Goal: Ask a question

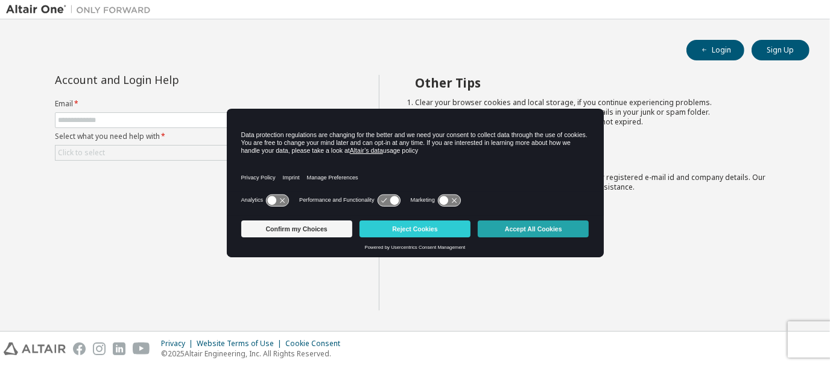
click at [547, 230] on button "Accept All Cookies" at bounding box center [533, 228] width 111 height 17
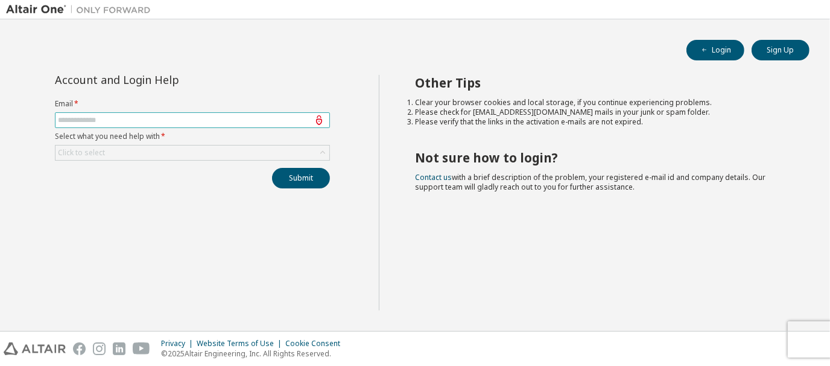
click at [279, 116] on input "text" at bounding box center [192, 120] width 269 height 10
type input "**********"
click at [97, 156] on div "Click to select" at bounding box center [81, 153] width 47 height 10
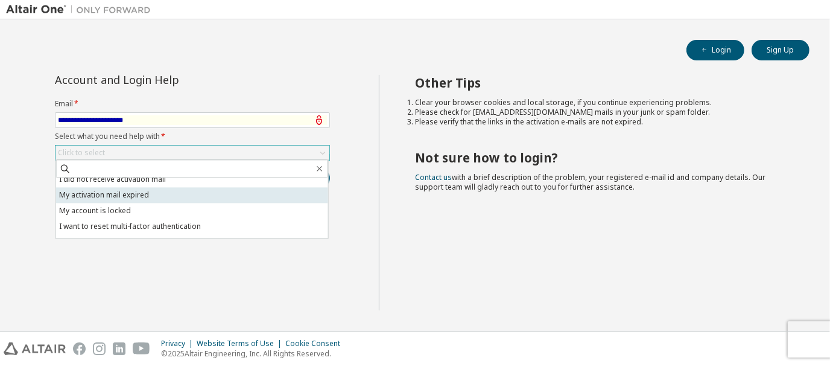
scroll to position [33, 0]
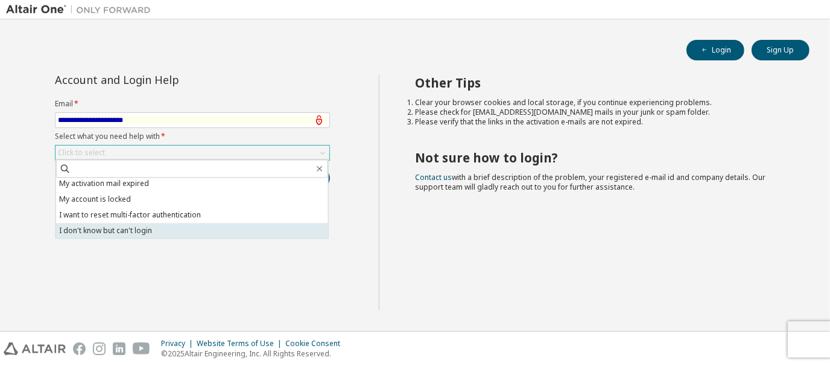
click at [151, 230] on li "I don't know but can't login" at bounding box center [192, 231] width 272 height 16
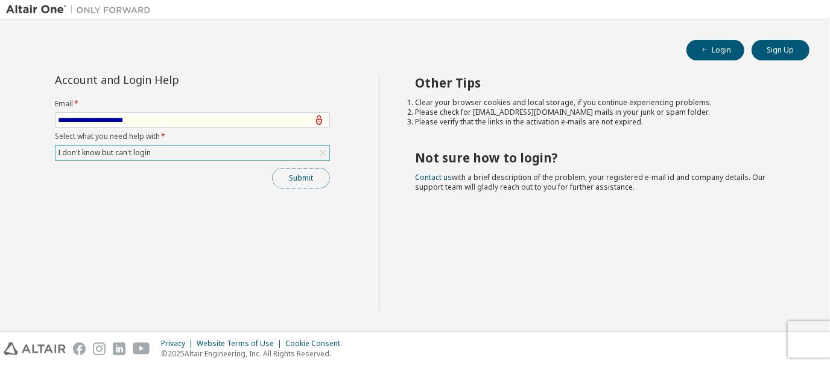
click at [313, 182] on button "Submit" at bounding box center [301, 178] width 58 height 21
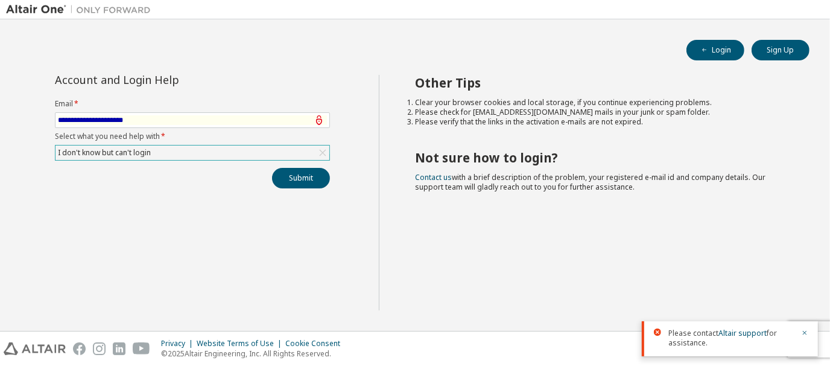
click at [348, 221] on div "**********" at bounding box center [192, 192] width 373 height 235
click at [803, 332] on icon "button" at bounding box center [804, 332] width 7 height 7
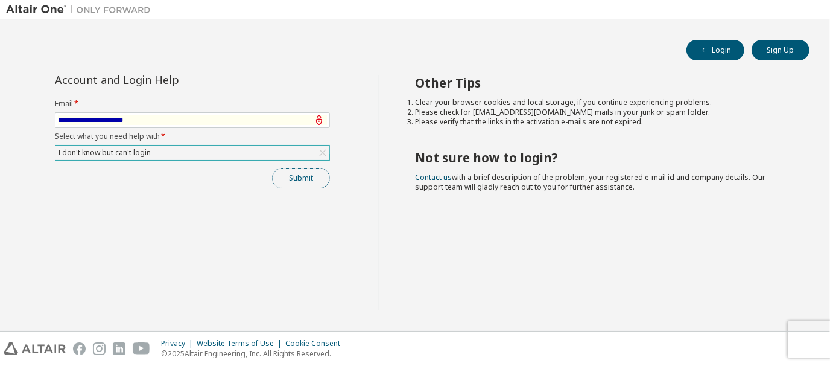
click at [291, 175] on button "Submit" at bounding box center [301, 178] width 58 height 21
click at [295, 176] on button "Submit" at bounding box center [301, 178] width 58 height 21
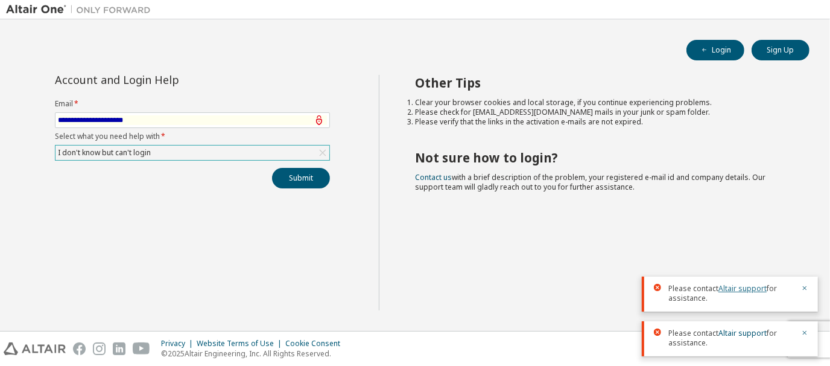
click at [734, 288] on link "Altair support" at bounding box center [743, 288] width 48 height 10
click at [735, 288] on link "Altair support" at bounding box center [743, 288] width 48 height 10
click at [594, 209] on div "Other Tips Clear your browser cookies and local storage, if you continue experi…" at bounding box center [602, 192] width 446 height 235
click at [431, 179] on link "Contact us" at bounding box center [434, 177] width 37 height 10
click at [432, 179] on link "Contact us" at bounding box center [434, 177] width 37 height 10
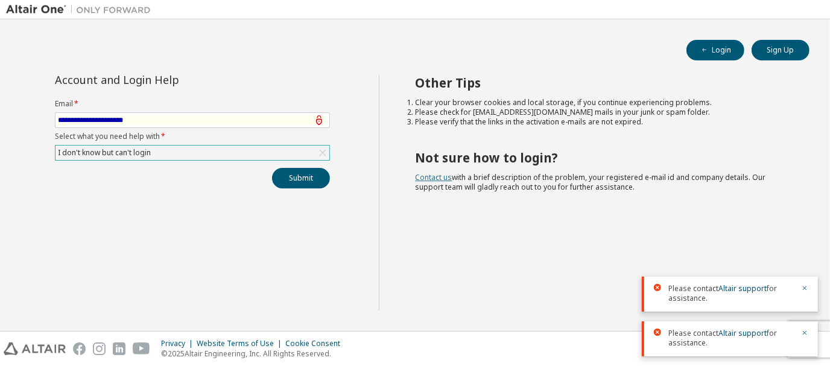
click at [435, 179] on link "Contact us" at bounding box center [434, 177] width 37 height 10
